Goal: Complete application form

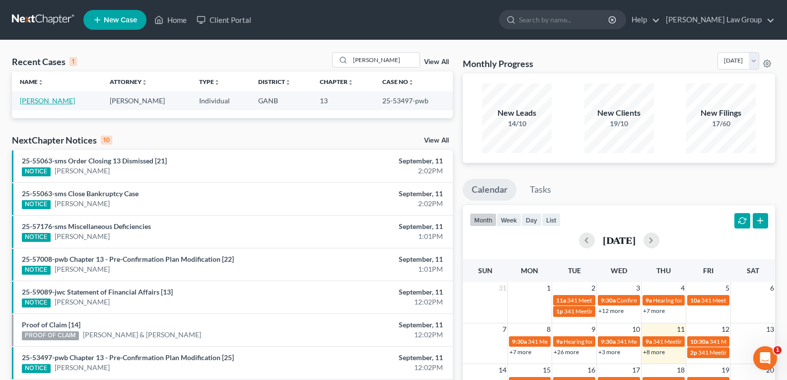
click at [48, 103] on link "[PERSON_NAME]" at bounding box center [47, 100] width 55 height 8
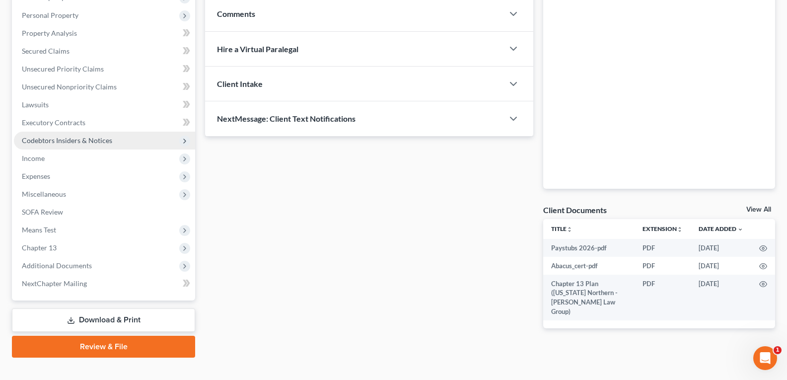
scroll to position [184, 0]
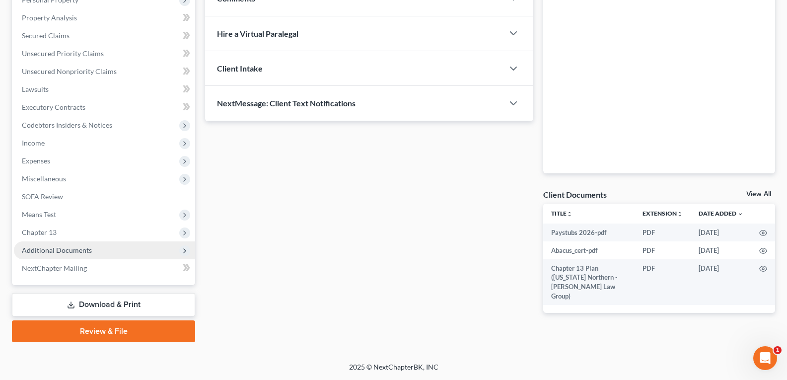
click at [77, 249] on span "Additional Documents" at bounding box center [57, 250] width 70 height 8
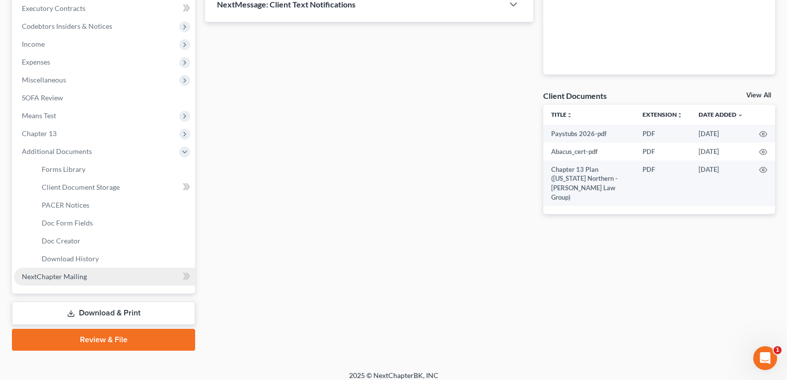
scroll to position [283, 0]
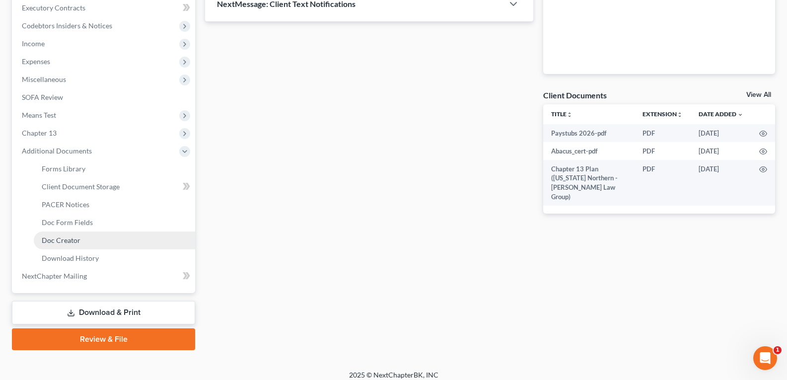
click at [63, 237] on span "Doc Creator" at bounding box center [61, 240] width 39 height 8
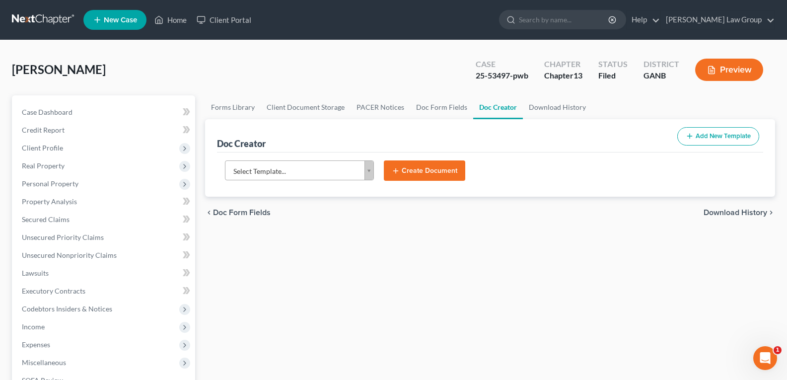
click at [370, 174] on body "Home New Case Client Portal [PERSON_NAME] Law Group [EMAIL_ADDRESS][DOMAIN_NAME…" at bounding box center [393, 335] width 787 height 670
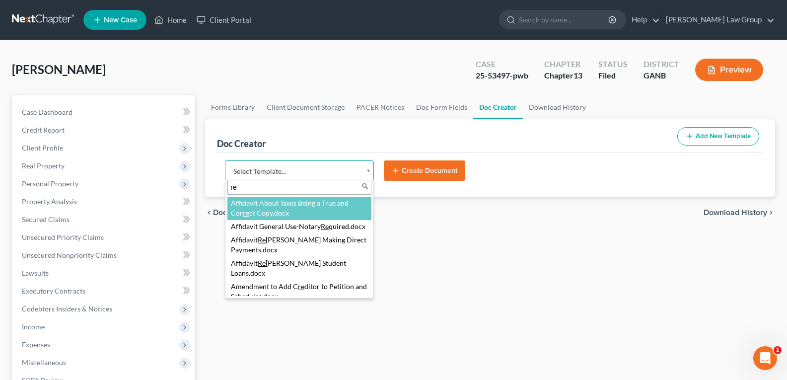
type input "r"
type input "s"
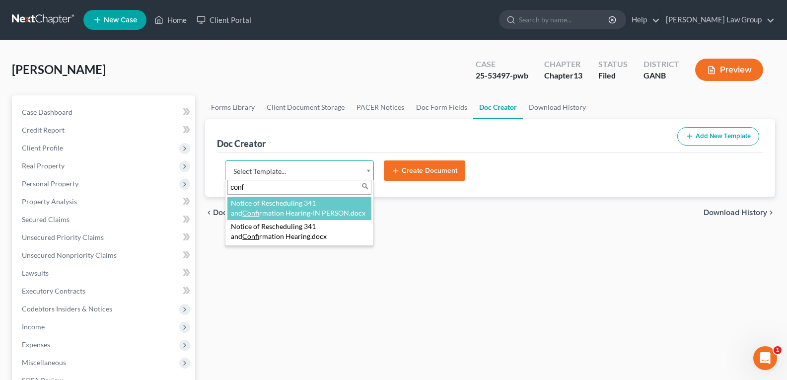
type input "conf"
select select "116620"
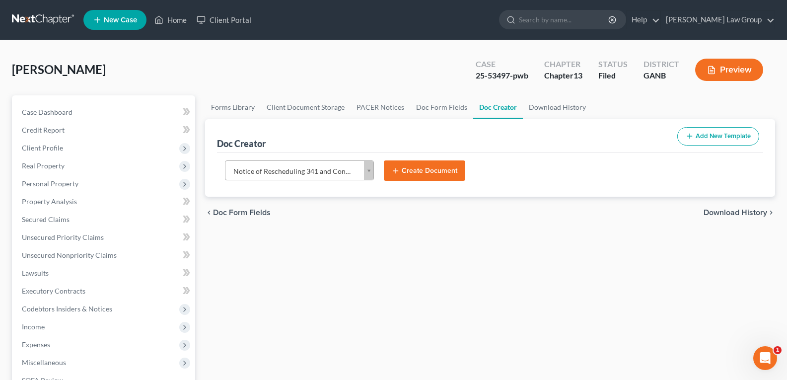
click at [416, 172] on button "Create Document" at bounding box center [424, 170] width 81 height 21
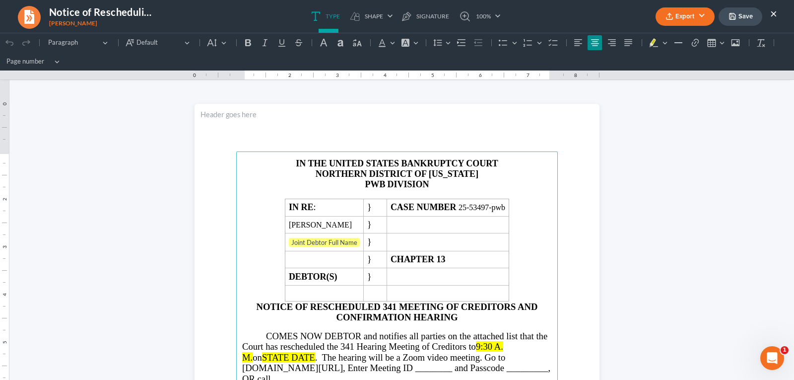
click at [695, 16] on button "Export" at bounding box center [685, 16] width 59 height 18
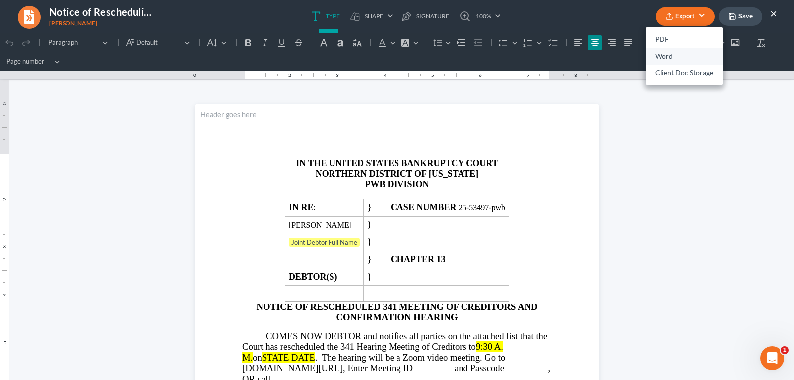
click at [676, 56] on link "Word" at bounding box center [684, 56] width 77 height 17
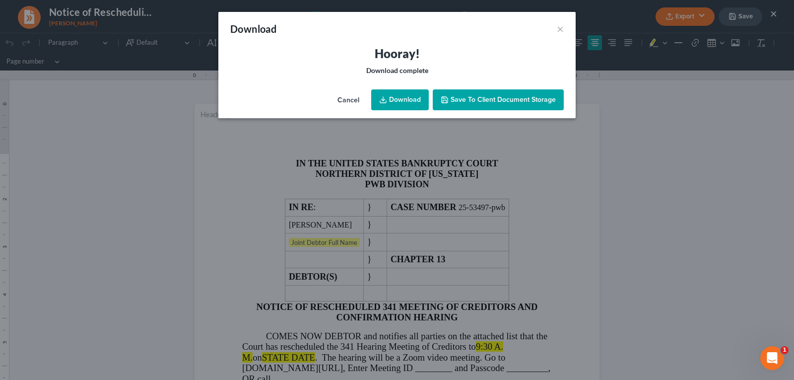
click at [390, 100] on link "Download" at bounding box center [400, 99] width 58 height 21
click at [558, 29] on button "×" at bounding box center [560, 29] width 7 height 12
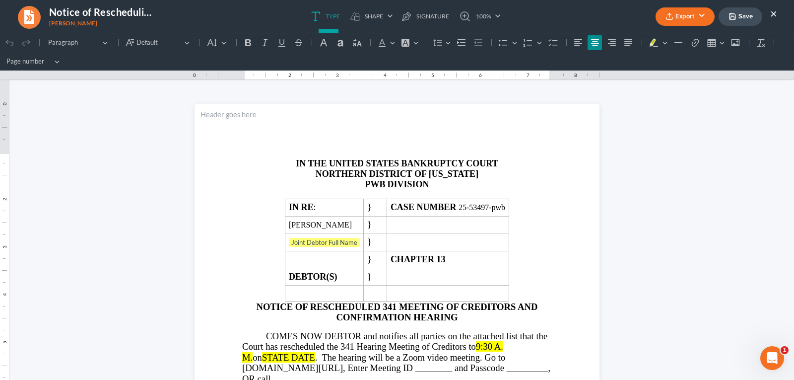
click at [773, 14] on button "×" at bounding box center [773, 13] width 7 height 12
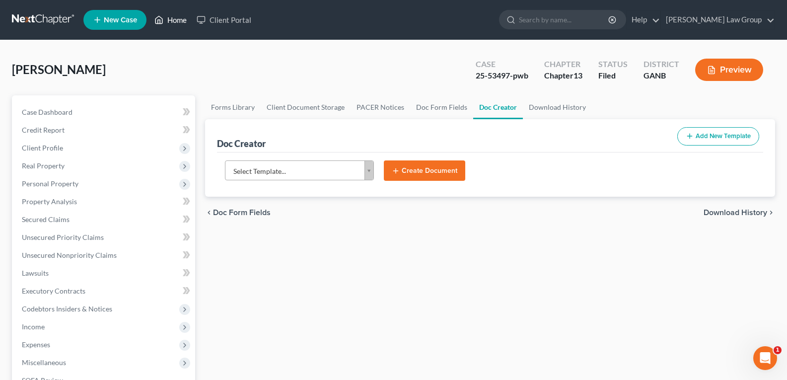
click at [177, 14] on link "Home" at bounding box center [170, 20] width 42 height 18
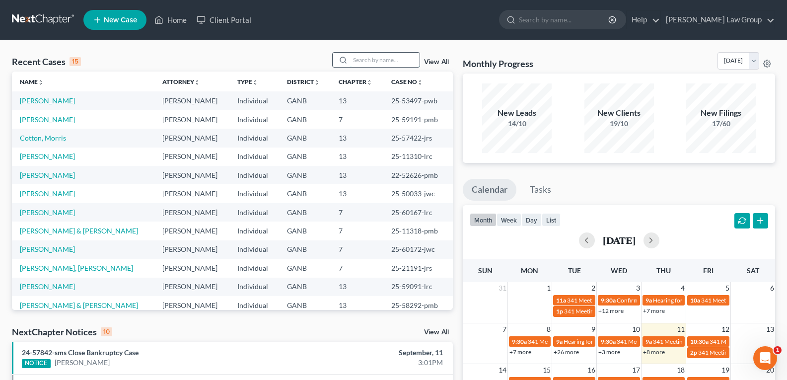
drag, startPoint x: 389, startPoint y: 54, endPoint x: 388, endPoint y: 59, distance: 5.1
click at [389, 56] on input "search" at bounding box center [384, 60] width 69 height 14
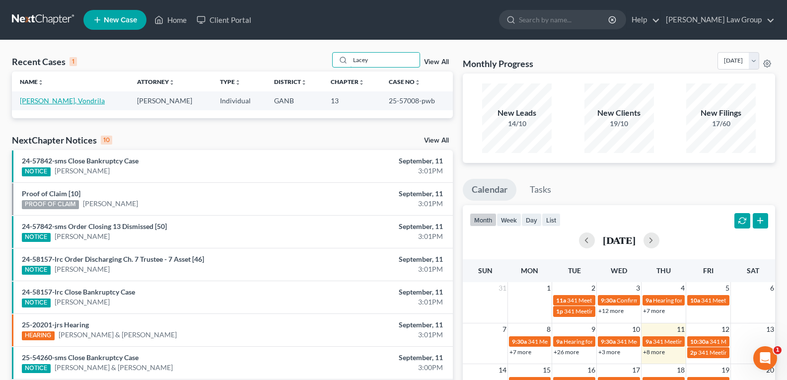
type input "Lacey"
click at [57, 104] on link "[PERSON_NAME], Vondrila" at bounding box center [62, 100] width 85 height 8
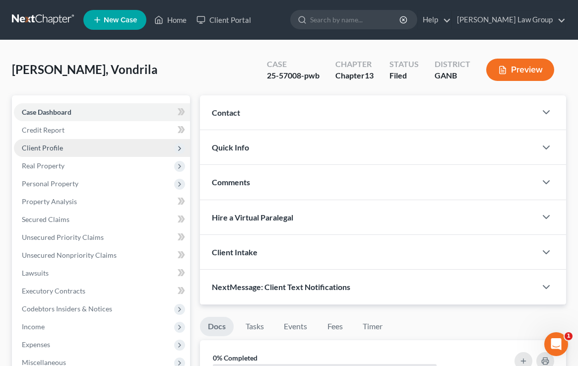
click at [46, 146] on span "Client Profile" at bounding box center [42, 147] width 41 height 8
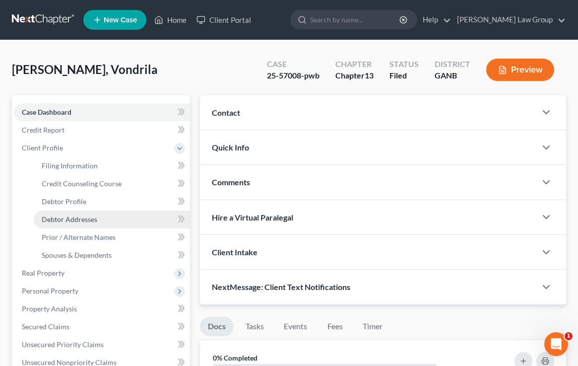
click at [57, 219] on span "Debtor Addresses" at bounding box center [70, 219] width 56 height 8
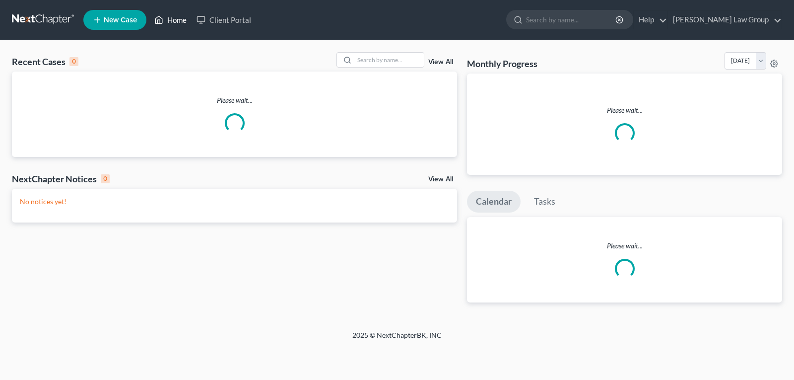
click at [170, 20] on link "Home" at bounding box center [170, 20] width 42 height 18
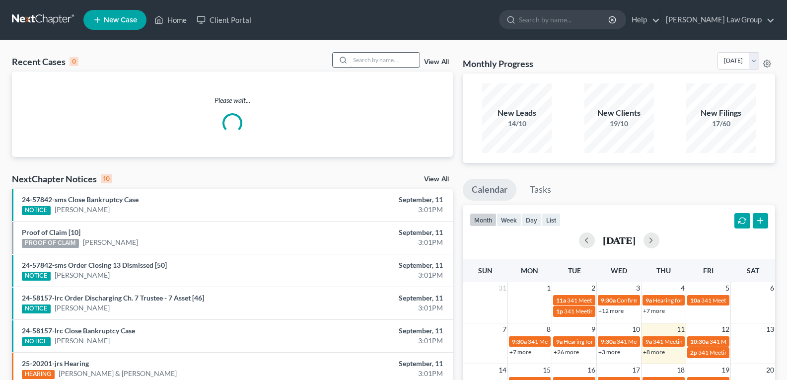
click at [363, 59] on input "search" at bounding box center [384, 60] width 69 height 14
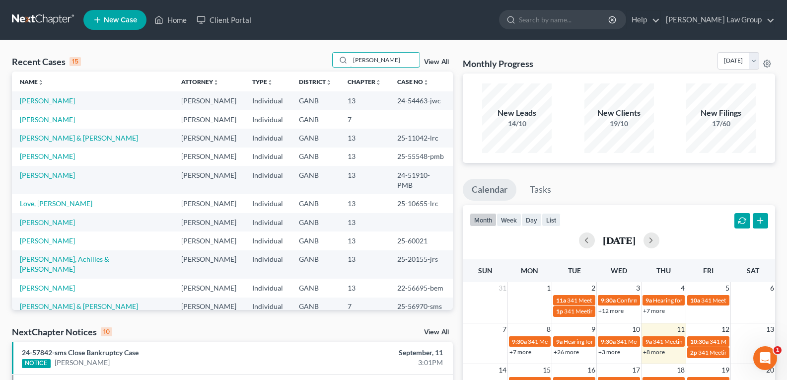
drag, startPoint x: 416, startPoint y: 65, endPoint x: 270, endPoint y: 64, distance: 146.4
click at [270, 64] on div "Recent Cases 15 michelle View All" at bounding box center [232, 61] width 441 height 19
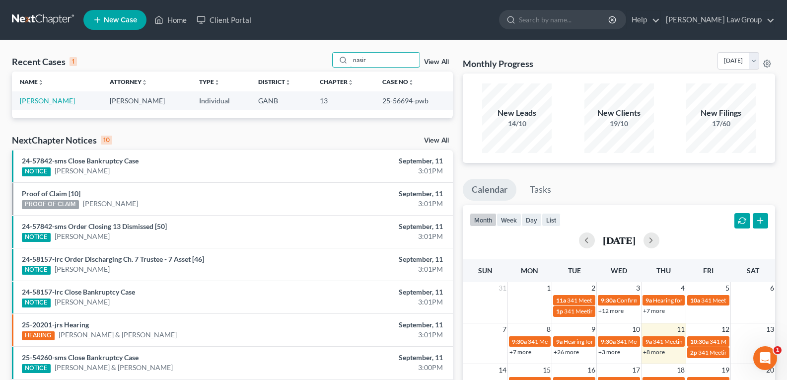
drag, startPoint x: 389, startPoint y: 61, endPoint x: 296, endPoint y: 51, distance: 93.3
click at [296, 51] on div "Recent Cases 1 nasir View All Name unfold_more expand_more expand_less Attorney…" at bounding box center [393, 297] width 787 height 515
drag, startPoint x: 373, startPoint y: 61, endPoint x: 304, endPoint y: 56, distance: 69.1
click at [305, 56] on div "Recent Cases 1 daugh View All" at bounding box center [232, 61] width 441 height 19
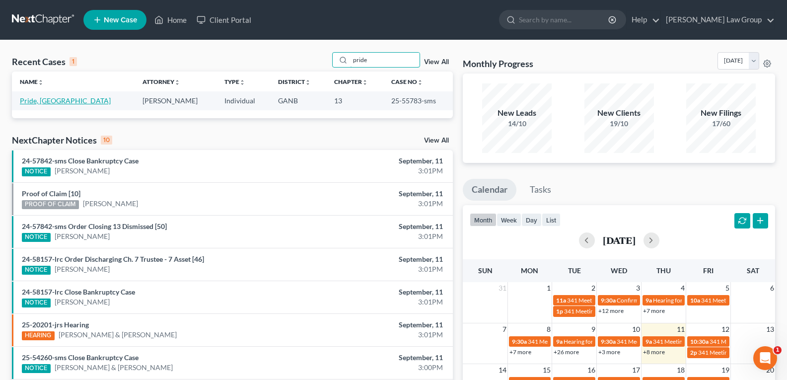
type input "pride"
click at [38, 102] on link "Pride, Victoria" at bounding box center [65, 100] width 91 height 8
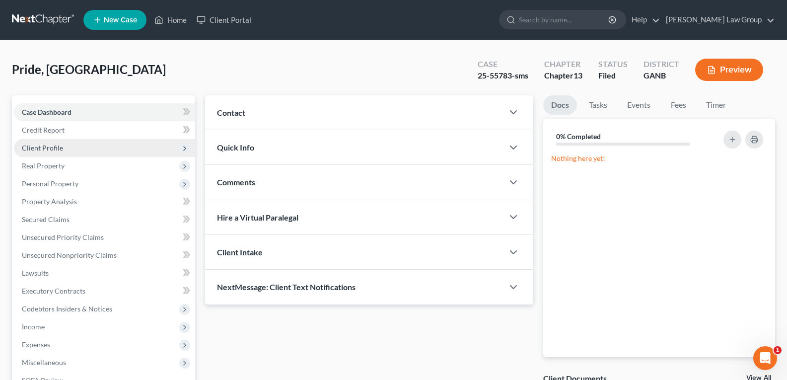
click at [42, 143] on span "Client Profile" at bounding box center [42, 147] width 41 height 8
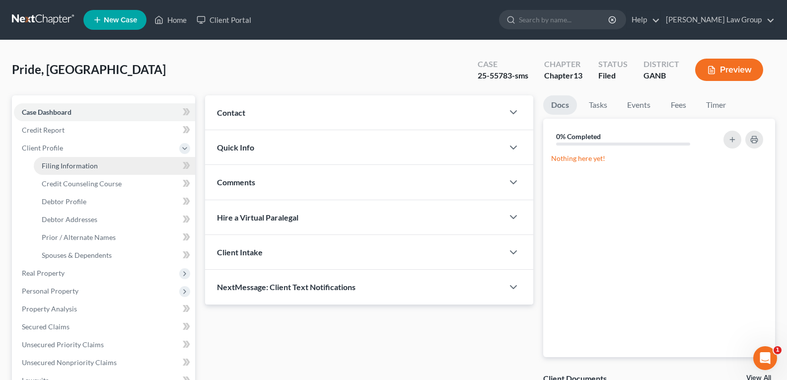
click at [54, 163] on span "Filing Information" at bounding box center [70, 165] width 56 height 8
select select "1"
select select "0"
select select "3"
select select "10"
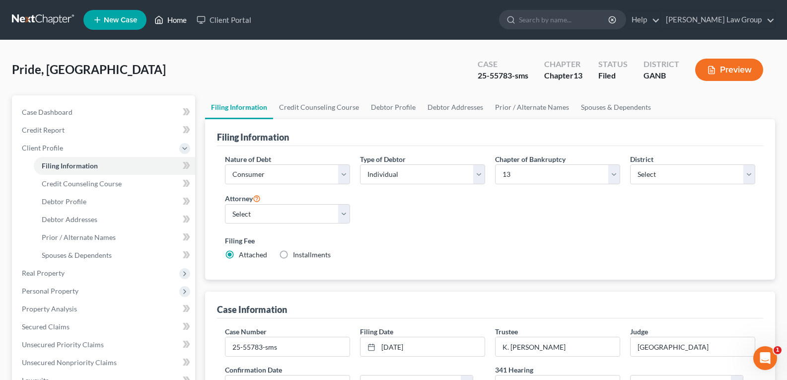
click at [163, 22] on icon at bounding box center [158, 20] width 9 height 12
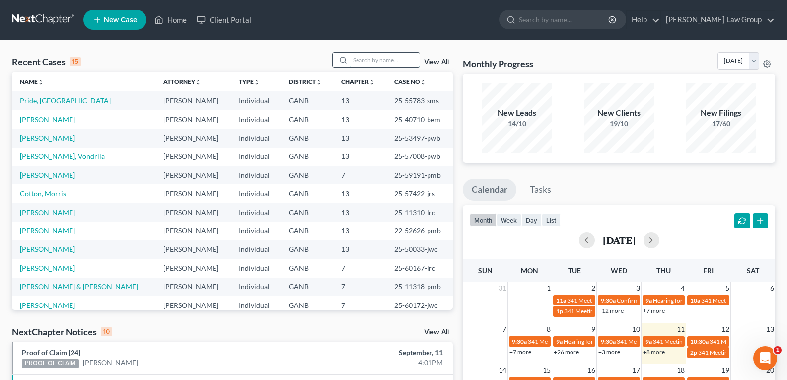
click at [386, 60] on input "search" at bounding box center [384, 60] width 69 height 14
